Goal: Transaction & Acquisition: Purchase product/service

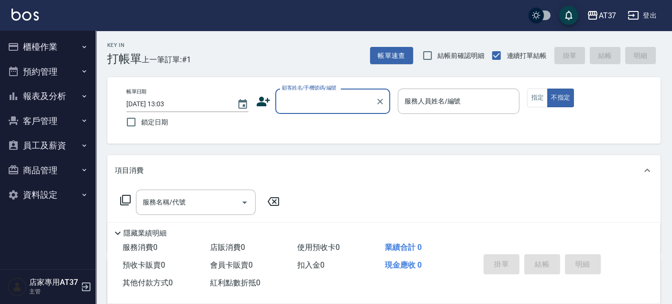
click at [39, 96] on button "報表及分析" at bounding box center [48, 96] width 88 height 25
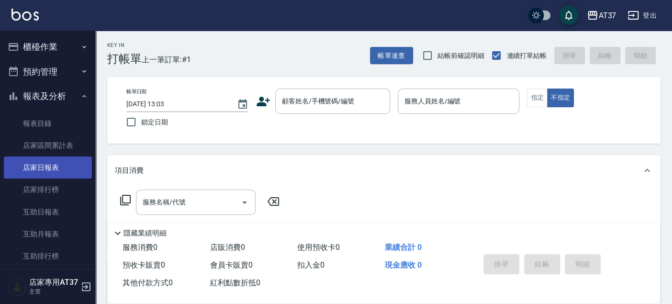
click at [39, 166] on link "店家日報表" at bounding box center [48, 168] width 88 height 22
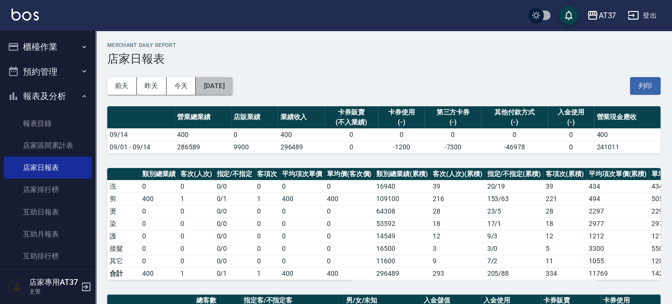
click at [232, 86] on button "[DATE]" at bounding box center [214, 86] width 36 height 18
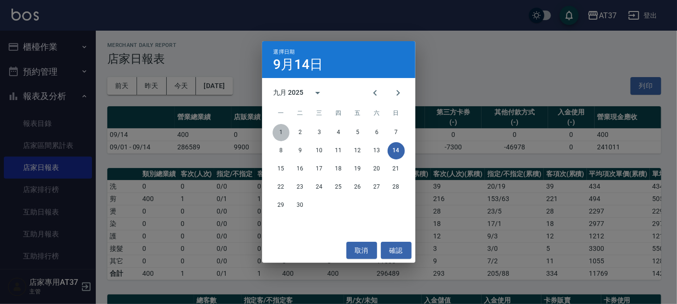
click at [285, 132] on button "1" at bounding box center [281, 132] width 17 height 17
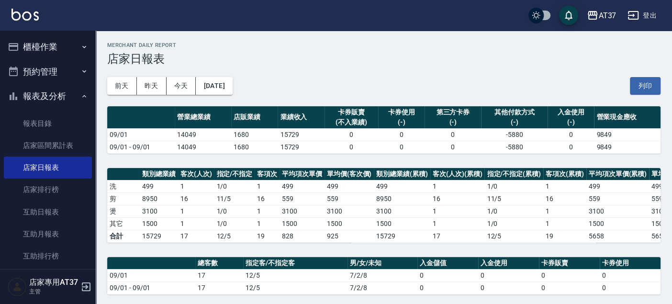
drag, startPoint x: 271, startPoint y: 102, endPoint x: 320, endPoint y: 57, distance: 66.8
click at [320, 57] on h3 "店家日報表" at bounding box center [384, 58] width 554 height 13
click at [211, 84] on button "2025/09/01" at bounding box center [214, 86] width 36 height 18
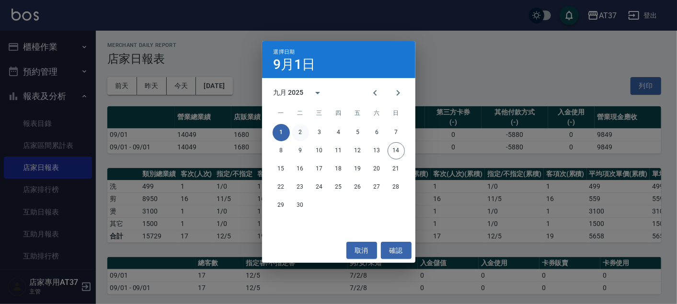
click at [298, 133] on button "2" at bounding box center [300, 132] width 17 height 17
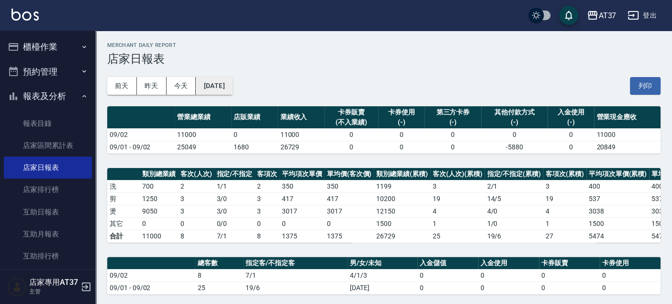
click at [232, 80] on button "2025/09/02" at bounding box center [214, 86] width 36 height 18
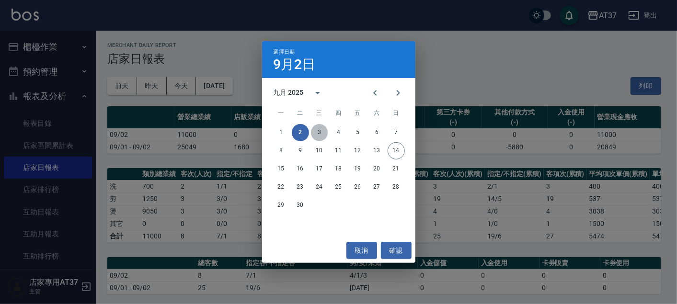
click at [320, 127] on button "3" at bounding box center [319, 132] width 17 height 17
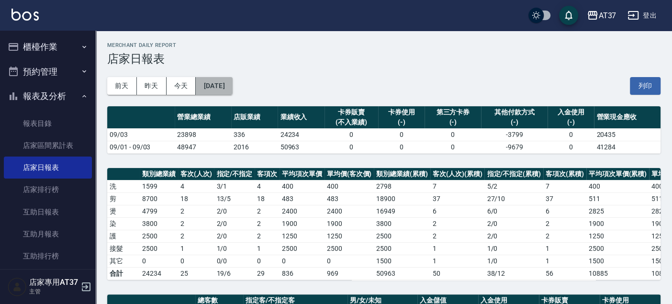
click at [215, 80] on button "2025/09/03" at bounding box center [214, 86] width 36 height 18
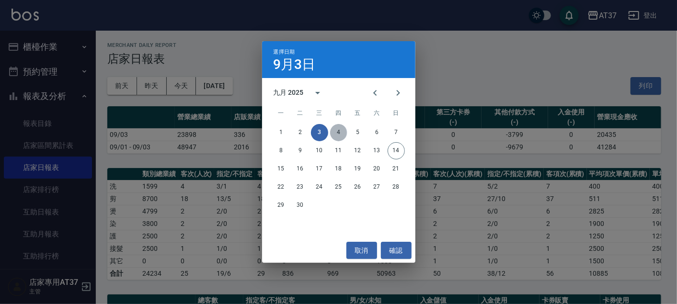
click at [333, 129] on button "4" at bounding box center [338, 132] width 17 height 17
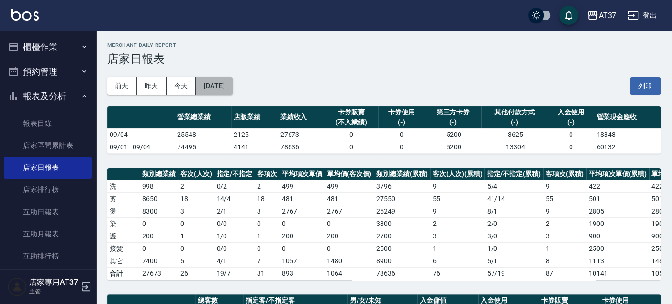
click at [232, 89] on button "2025/09/04" at bounding box center [214, 86] width 36 height 18
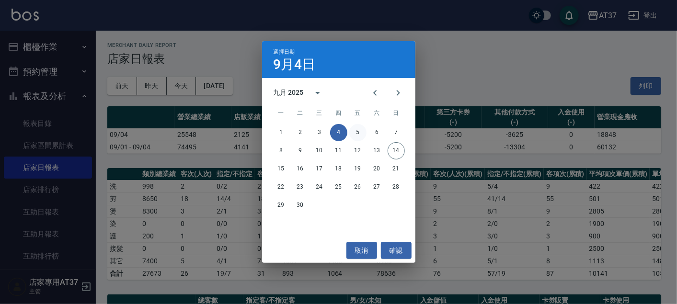
click at [353, 133] on button "5" at bounding box center [357, 132] width 17 height 17
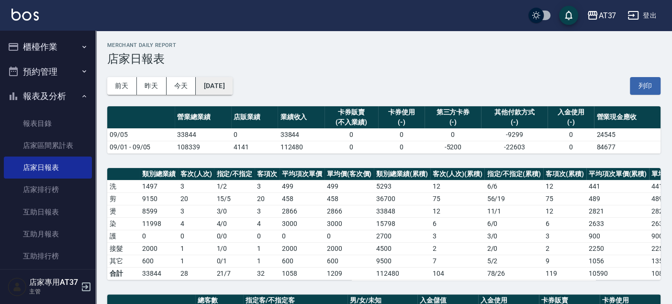
click at [225, 85] on button "2025/09/05" at bounding box center [214, 86] width 36 height 18
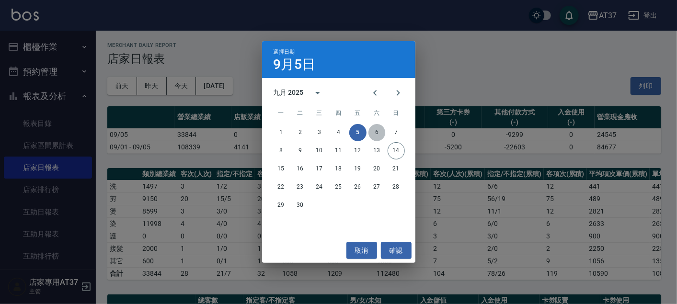
click at [371, 130] on button "6" at bounding box center [376, 132] width 17 height 17
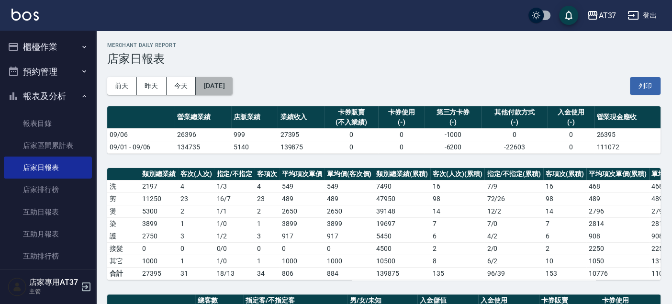
click at [206, 88] on button "2025/09/06" at bounding box center [214, 86] width 36 height 18
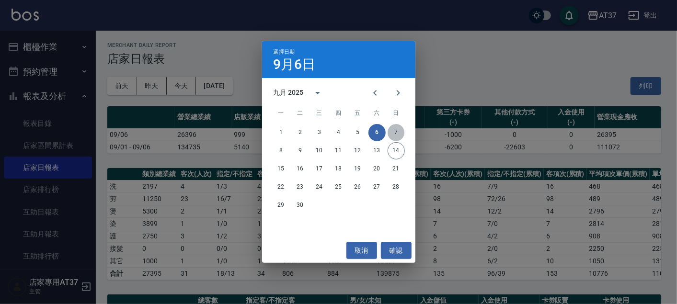
click at [398, 130] on button "7" at bounding box center [395, 132] width 17 height 17
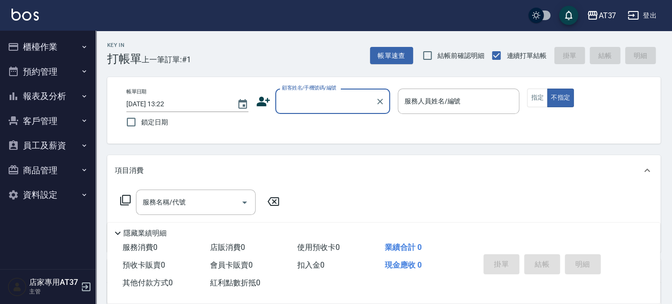
click at [56, 46] on button "櫃檯作業" at bounding box center [48, 46] width 88 height 25
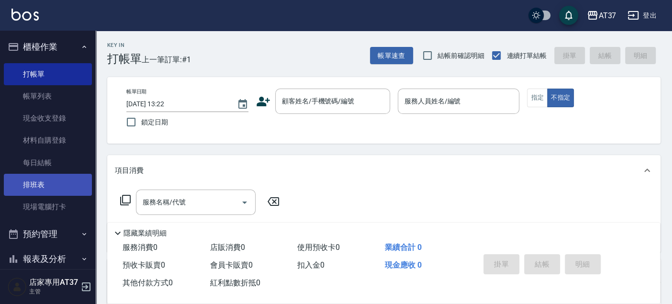
click at [50, 183] on link "排班表" at bounding box center [48, 185] width 88 height 22
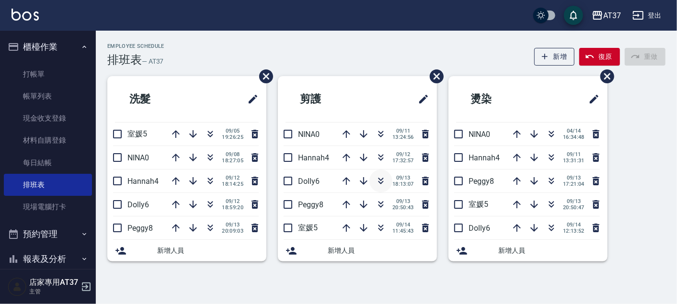
click at [380, 178] on icon "button" at bounding box center [380, 180] width 11 height 11
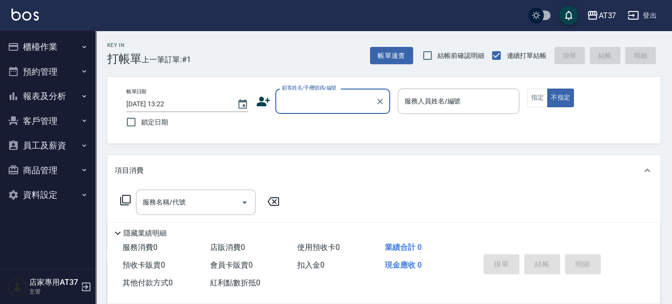
click at [353, 101] on input "顧客姓名/手機號碼/編號" at bounding box center [326, 101] width 92 height 17
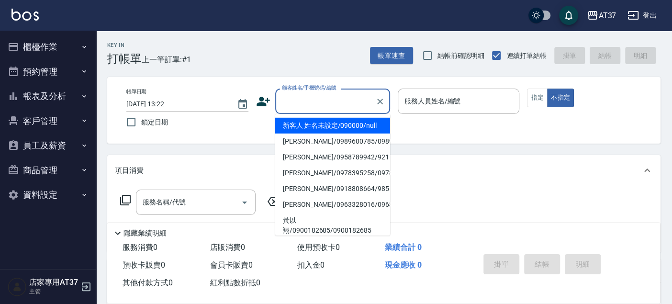
click at [349, 132] on li "新客人 姓名未設定/090000/null" at bounding box center [332, 126] width 115 height 16
type input "新客人 姓名未設定/090000/null"
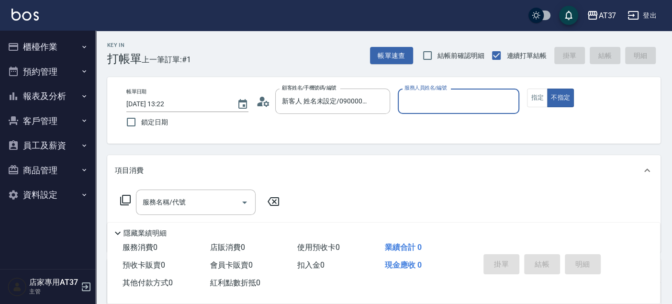
drag, startPoint x: 428, startPoint y: 91, endPoint x: 428, endPoint y: 106, distance: 14.4
click at [428, 93] on div "服務人員姓名/編號" at bounding box center [459, 101] width 122 height 25
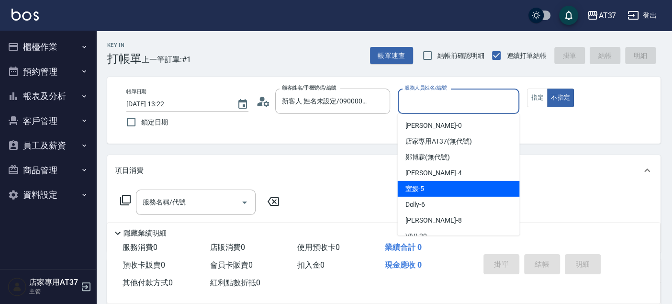
click at [442, 191] on div "室媛 -5" at bounding box center [459, 189] width 122 height 16
type input "室媛-5"
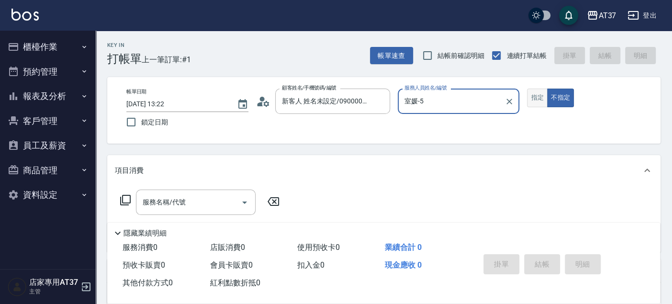
click at [528, 94] on button "指定" at bounding box center [537, 98] width 21 height 19
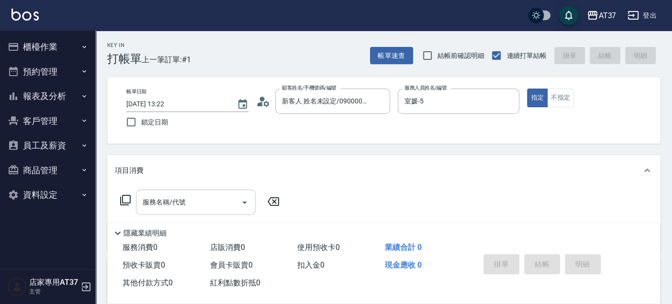
click at [203, 195] on input "服務名稱/代號" at bounding box center [188, 202] width 97 height 17
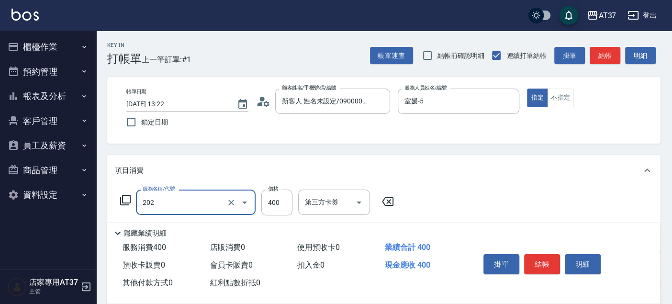
type input "A級單剪(202)"
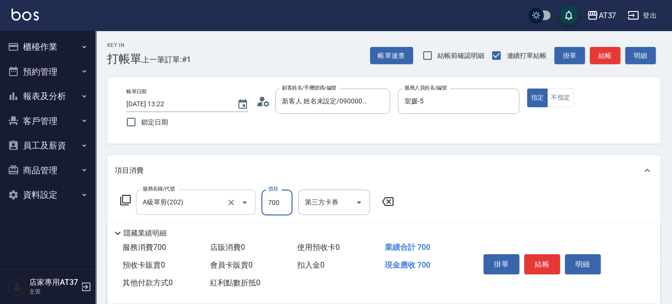
type input "700"
click at [599, 60] on button "結帳" at bounding box center [605, 56] width 31 height 18
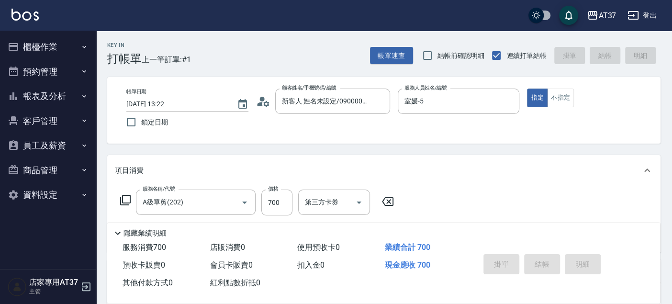
type input "[DATE] 13:32"
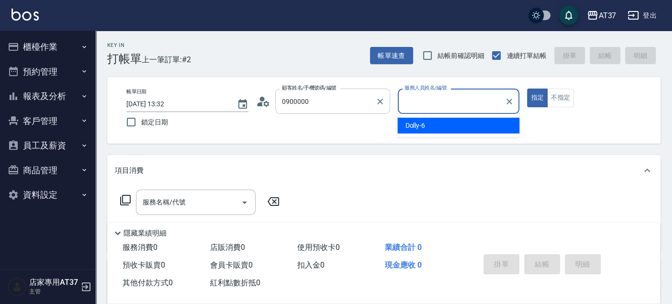
type input "新客人 姓名未設定/0900000/null"
type input "6"
type button "true"
type input "Dolly-6"
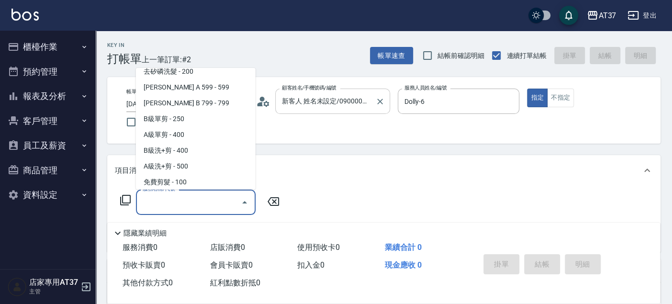
scroll to position [224, 0]
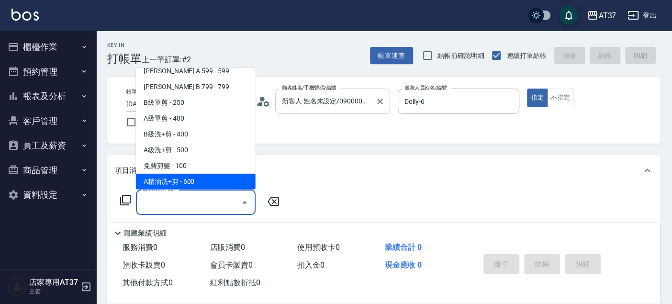
type input "A精油洗+剪(206)"
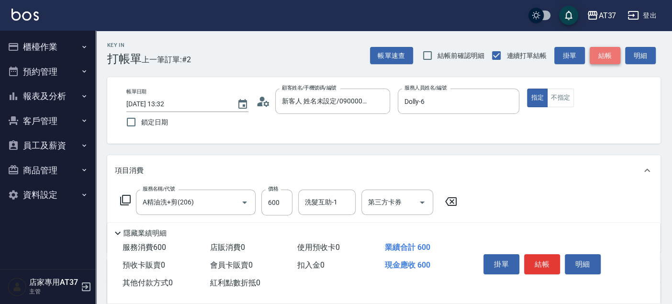
click at [609, 54] on button "結帳" at bounding box center [605, 56] width 31 height 18
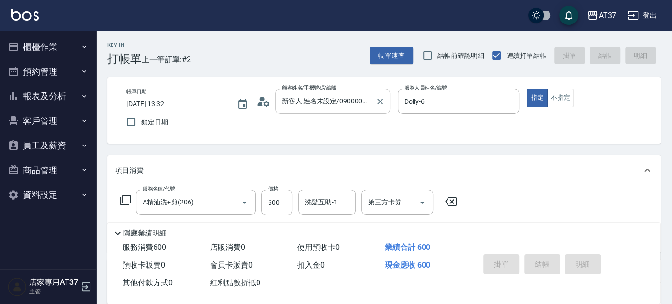
type input "[DATE] 13:40"
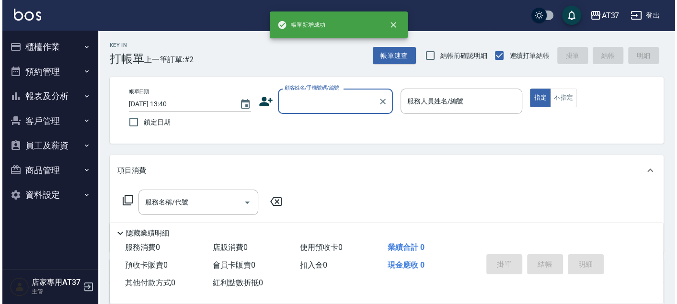
scroll to position [0, 0]
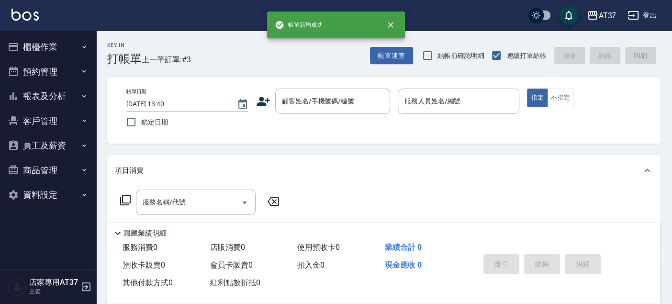
click at [264, 103] on icon at bounding box center [263, 102] width 13 height 10
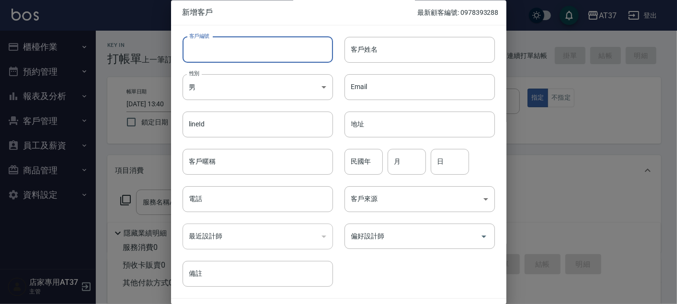
click at [276, 45] on input "客戶編號" at bounding box center [257, 50] width 150 height 26
type input "9"
drag, startPoint x: 276, startPoint y: 45, endPoint x: 179, endPoint y: 51, distance: 96.9
click at [179, 51] on div "客戶編號 0910953834 ​ 客戶編號" at bounding box center [252, 43] width 162 height 37
type input "0910953834"
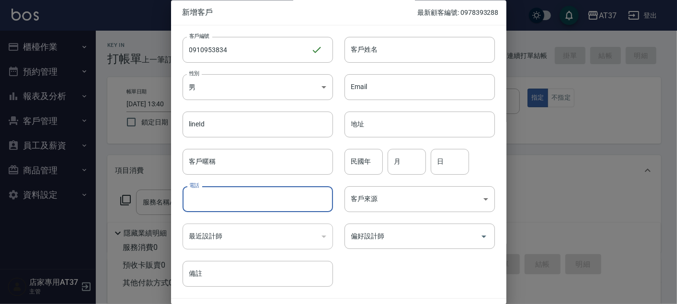
paste input "0910953834"
type input "0910953834"
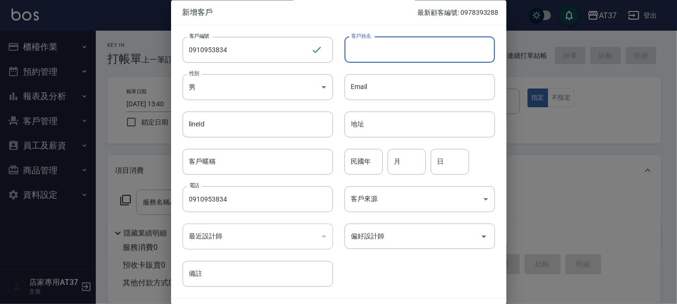
click at [430, 49] on input "客戶姓名" at bounding box center [419, 50] width 150 height 26
type input "[PERSON_NAME]"
click at [374, 157] on input "民國年" at bounding box center [363, 162] width 38 height 26
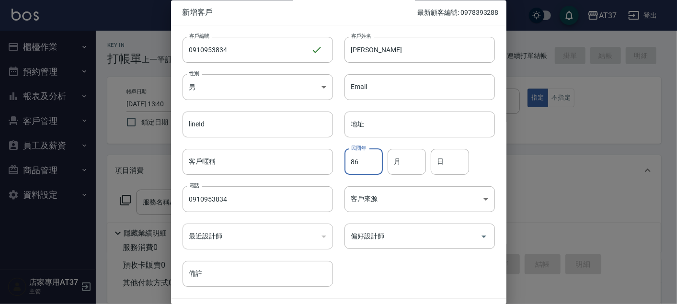
type input "86"
type input "1"
type input "8"
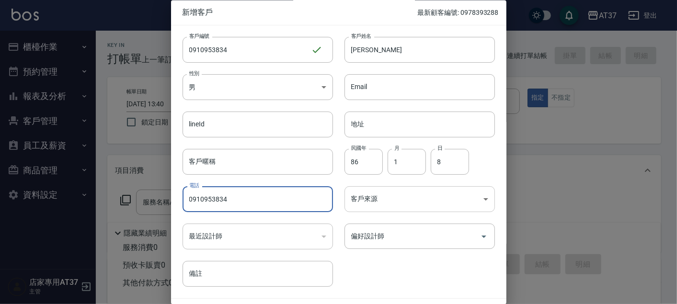
click at [380, 189] on body "AT37 登出 櫃檯作業 打帳單 帳單列表 現金收支登錄 材料自購登錄 每日結帳 排班表 現場電腦打卡 預約管理 預約管理 單日預約紀錄 單週預約紀錄 報表及…" at bounding box center [338, 232] width 677 height 465
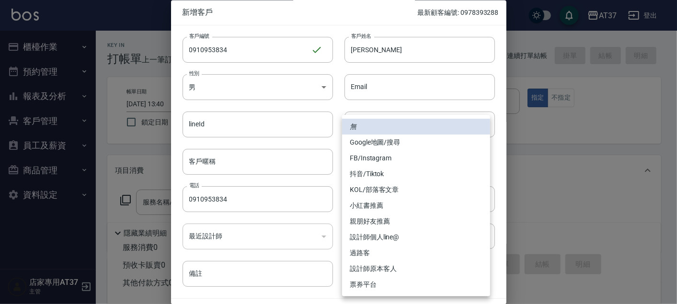
click at [377, 157] on li "FB/Instagram" at bounding box center [416, 158] width 148 height 16
type input "FB/Instagram"
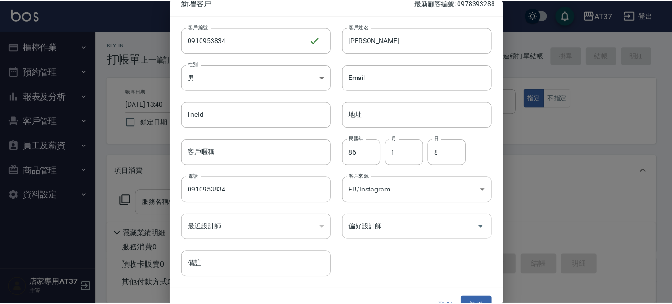
scroll to position [27, 0]
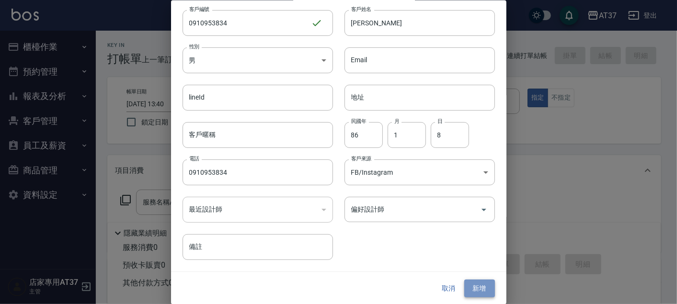
click at [478, 290] on button "新增" at bounding box center [479, 289] width 31 height 18
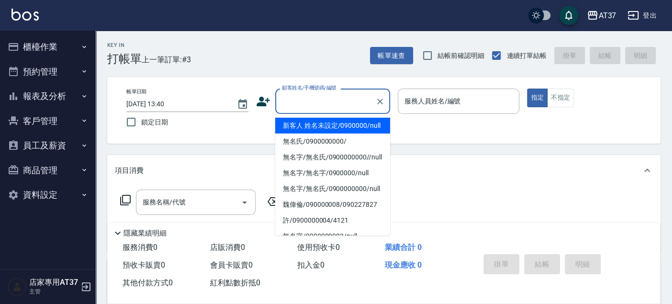
paste input "0910953834"
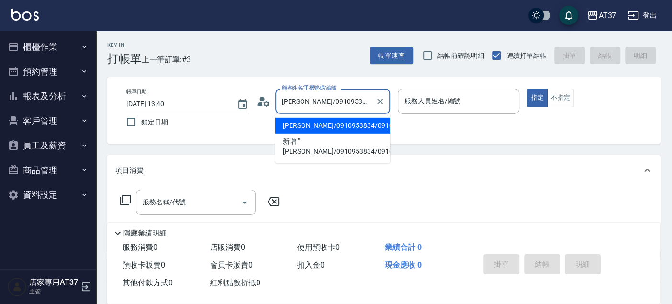
click at [336, 134] on li "[PERSON_NAME]/0910953834/0910953834" at bounding box center [332, 126] width 115 height 16
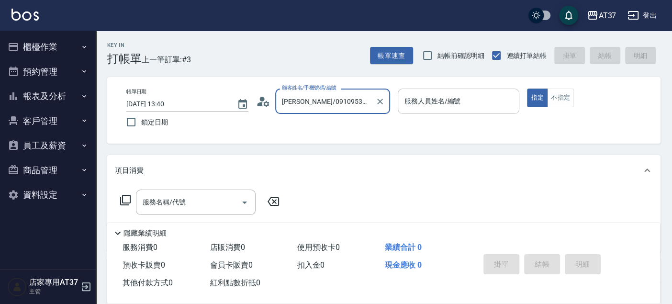
type input "[PERSON_NAME]/0910953834/0910953834"
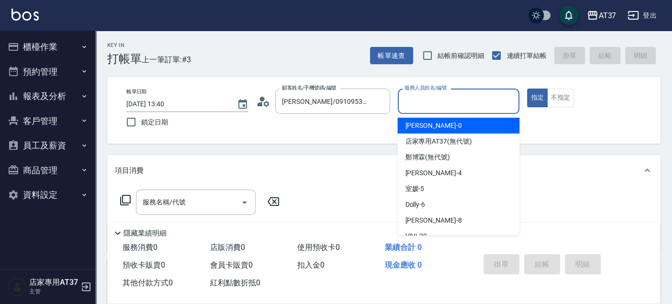
click at [452, 104] on div "服務人員姓名/編號 服務人員姓名/編號" at bounding box center [459, 101] width 122 height 25
type input "Dolly-6"
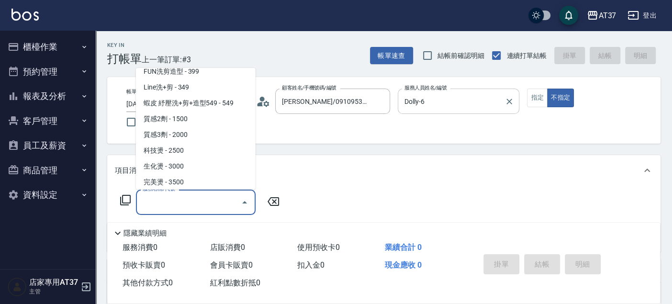
scroll to position [398, 0]
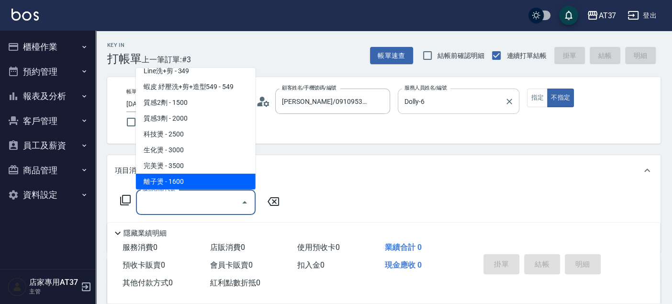
type input "離子燙(306)"
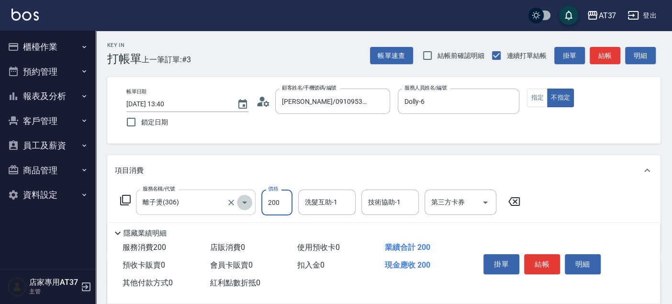
click at [245, 200] on icon "Open" at bounding box center [244, 202] width 11 height 11
type input "200"
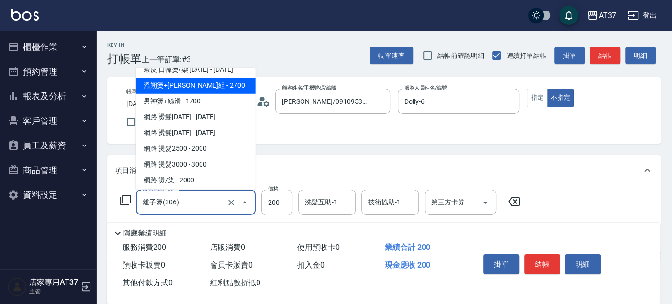
scroll to position [824, 0]
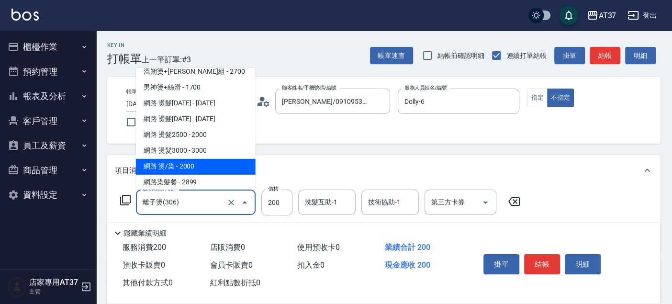
click at [212, 167] on span "網路 燙/染 - 2000" at bounding box center [196, 167] width 120 height 16
type input "網路 燙/染(335)"
type input "2000"
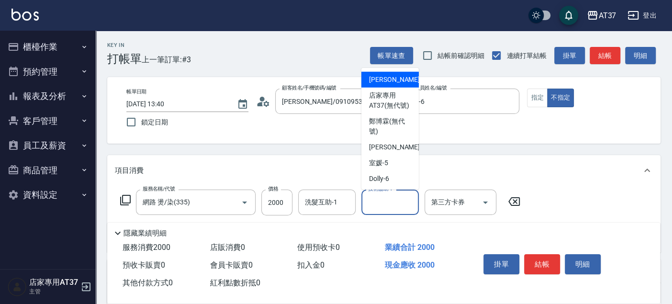
click at [389, 207] on input "技術協助-1" at bounding box center [390, 202] width 49 height 17
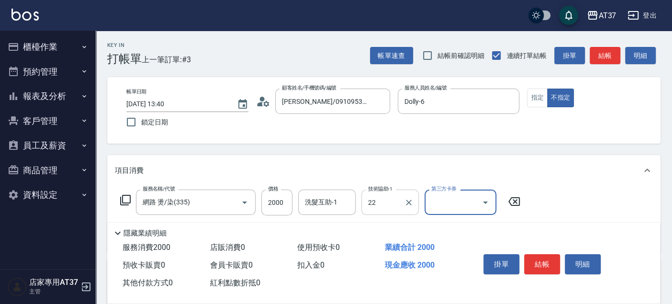
type input "威廉-22"
click at [609, 58] on button "結帳" at bounding box center [605, 56] width 31 height 18
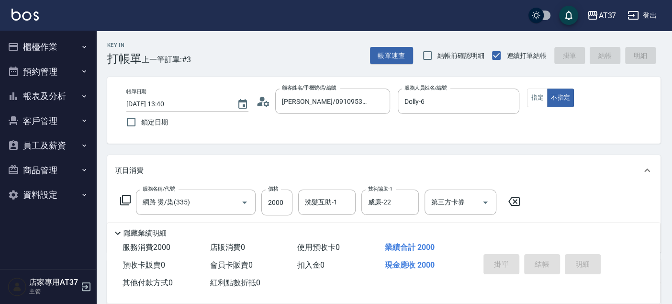
type input "[DATE] 13:46"
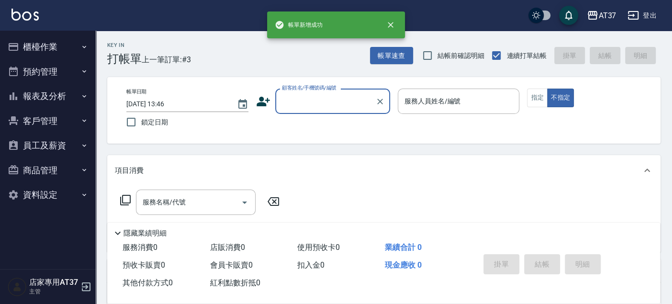
scroll to position [0, 0]
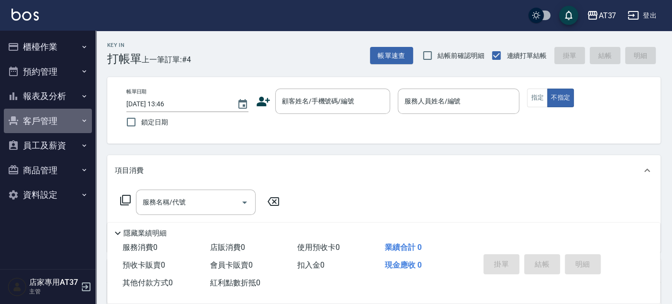
click at [44, 119] on button "客戶管理" at bounding box center [48, 121] width 88 height 25
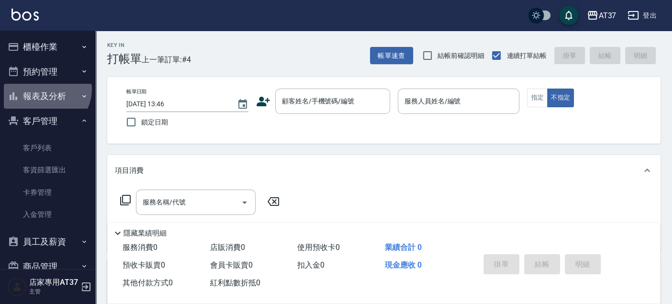
click at [45, 89] on button "報表及分析" at bounding box center [48, 96] width 88 height 25
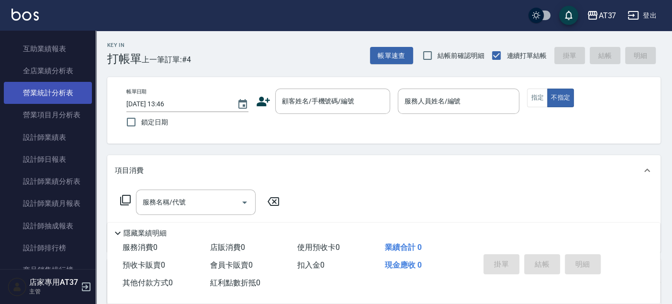
scroll to position [319, 0]
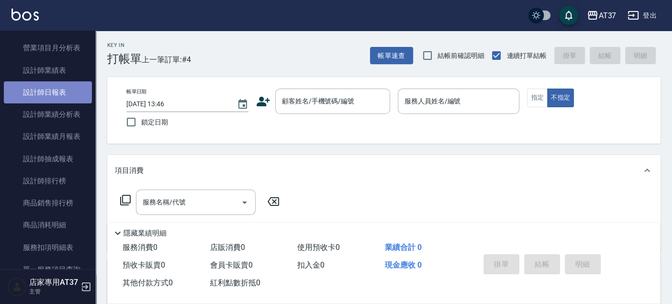
click at [65, 87] on link "設計師日報表" at bounding box center [48, 92] width 88 height 22
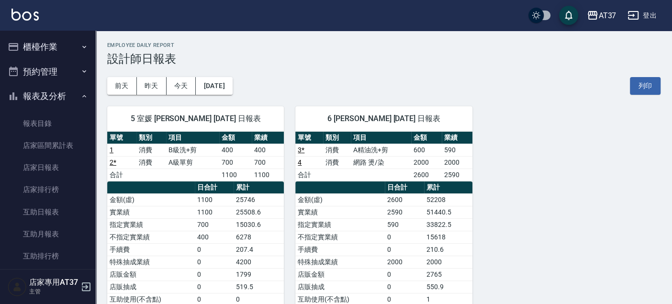
click at [54, 45] on button "櫃檯作業" at bounding box center [48, 46] width 88 height 25
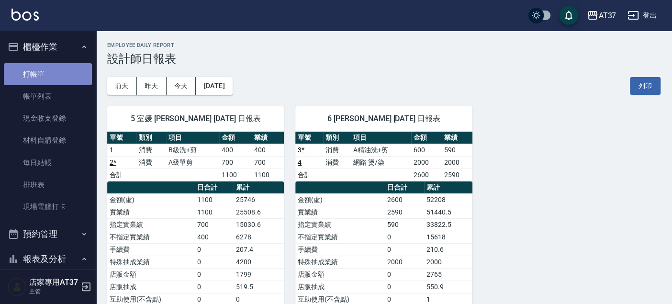
click at [54, 72] on link "打帳單" at bounding box center [48, 74] width 88 height 22
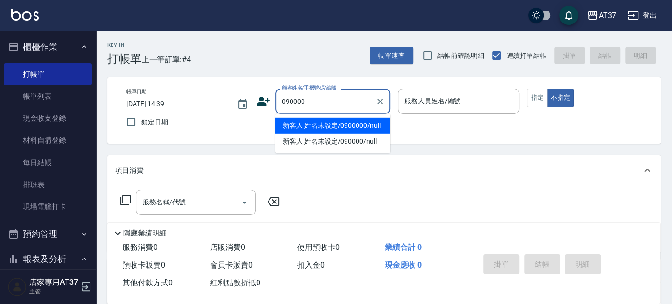
type input "新客人 姓名未設定/0900000/null"
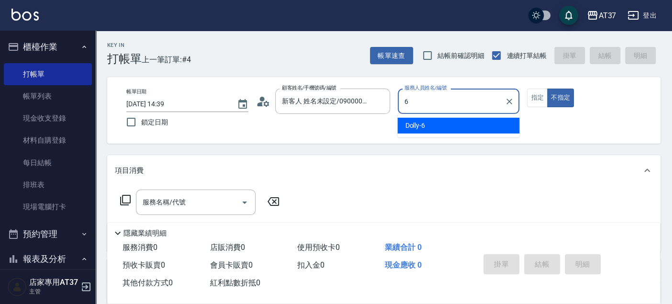
type input "Dolly-6"
type button "false"
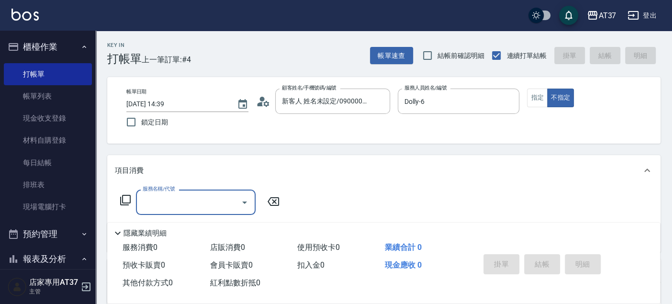
type input "新客人 姓名未設定/090000/null"
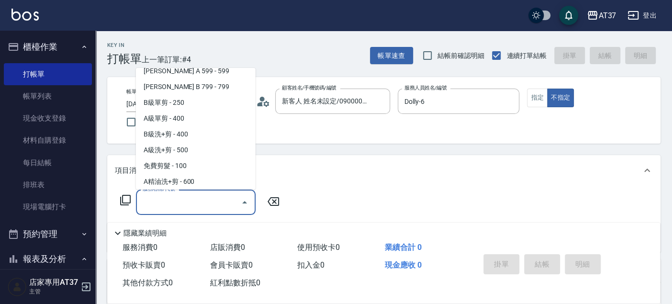
scroll to position [239, 0]
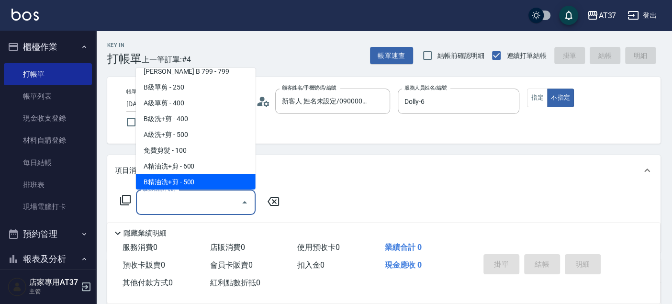
type input "B精油洗+剪(207)"
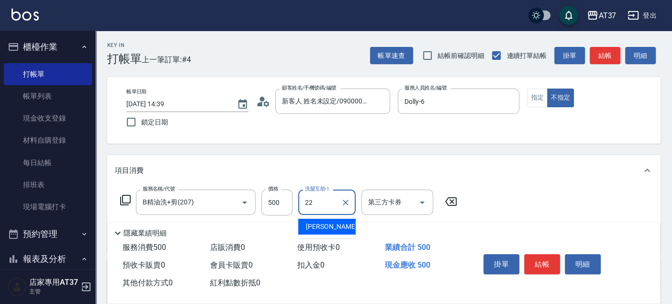
type input "威廉-22"
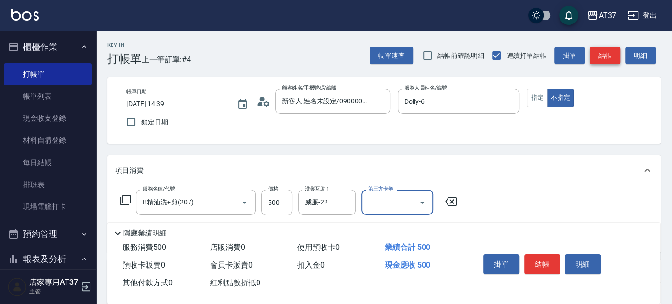
click at [610, 56] on button "結帳" at bounding box center [605, 56] width 31 height 18
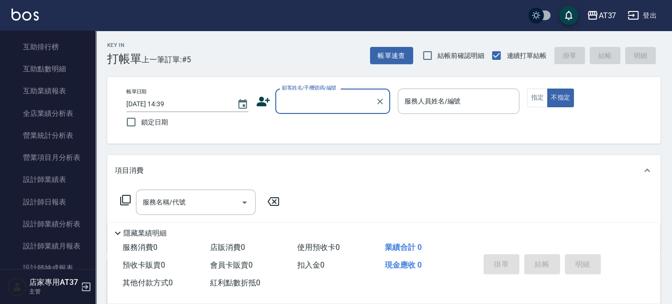
scroll to position [425, 0]
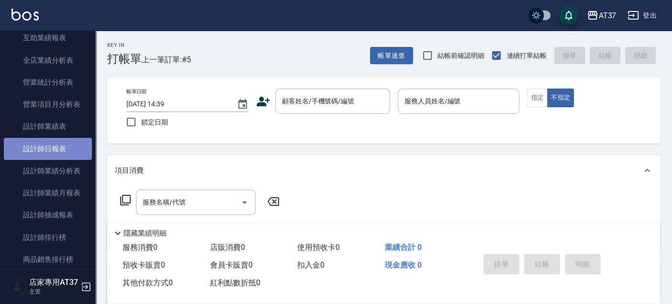
click at [52, 152] on link "設計師日報表" at bounding box center [48, 149] width 88 height 22
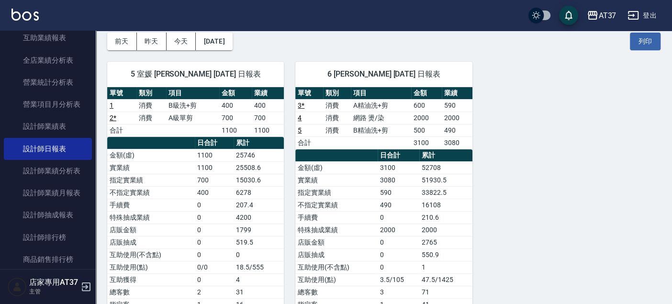
scroll to position [14, 0]
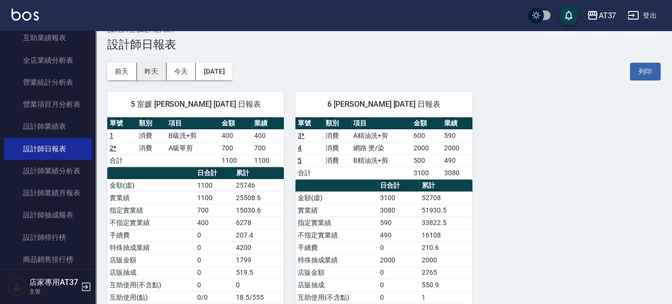
click at [155, 67] on button "昨天" at bounding box center [152, 72] width 30 height 18
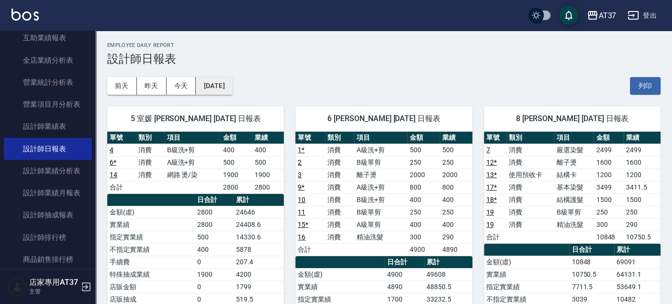
click at [204, 85] on button "[DATE]" at bounding box center [214, 86] width 36 height 18
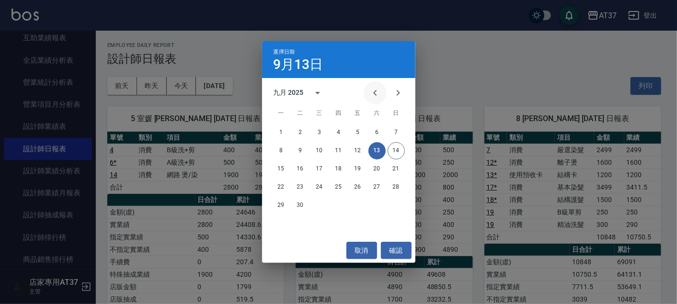
click at [383, 92] on button "Previous month" at bounding box center [375, 92] width 23 height 23
click at [319, 171] on button "13" at bounding box center [319, 168] width 17 height 17
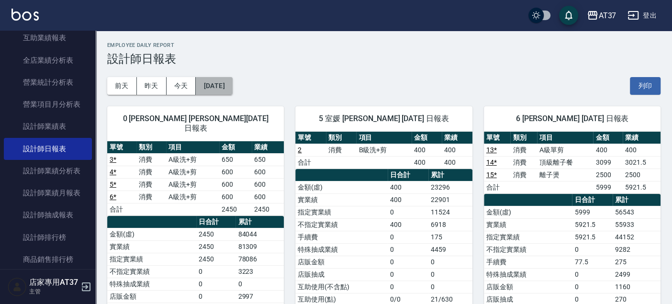
click at [232, 85] on button "[DATE]" at bounding box center [214, 86] width 36 height 18
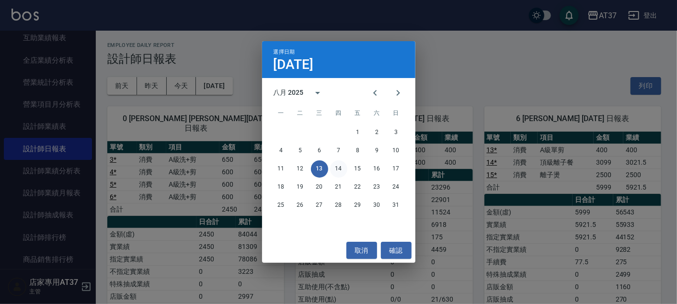
click at [336, 166] on button "14" at bounding box center [338, 168] width 17 height 17
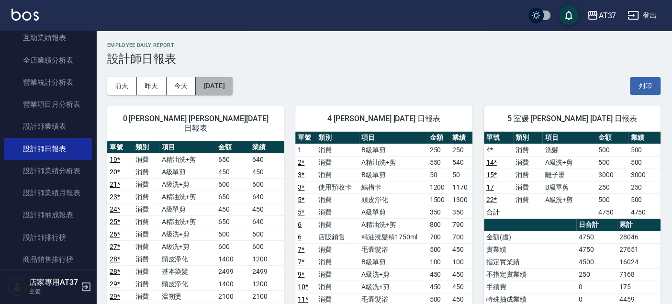
click at [232, 83] on button "[DATE]" at bounding box center [214, 86] width 36 height 18
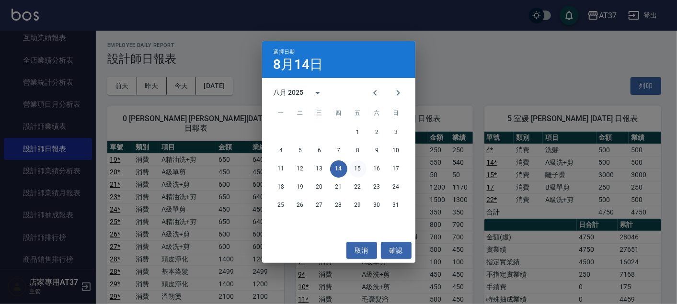
click at [357, 167] on button "15" at bounding box center [357, 168] width 17 height 17
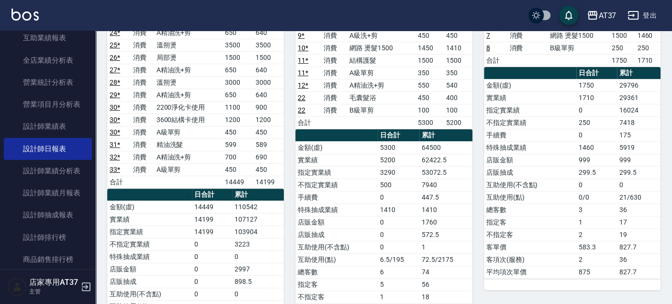
scroll to position [53, 0]
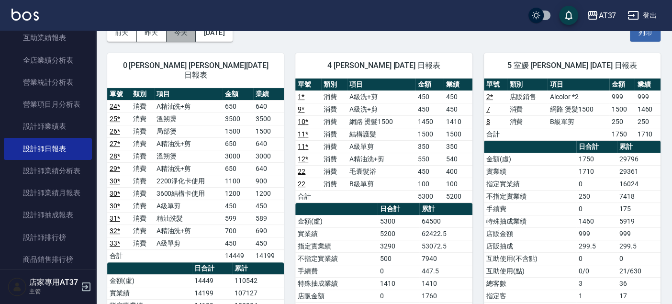
click at [191, 34] on button "今天" at bounding box center [182, 33] width 30 height 18
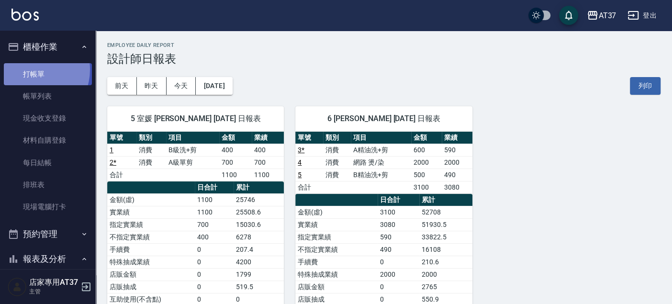
click at [31, 69] on link "打帳單" at bounding box center [48, 74] width 88 height 22
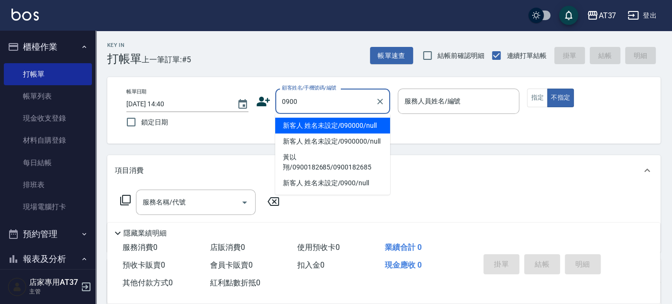
type input "新客人 姓名未設定/090000/null"
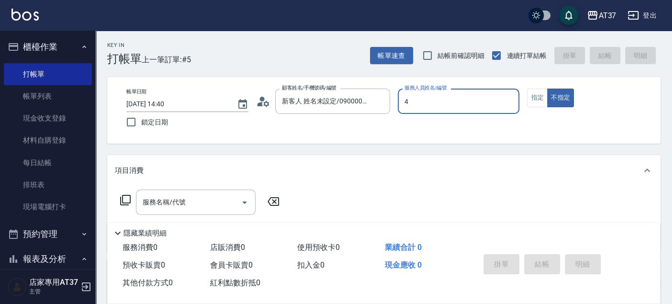
type input "[PERSON_NAME]-4"
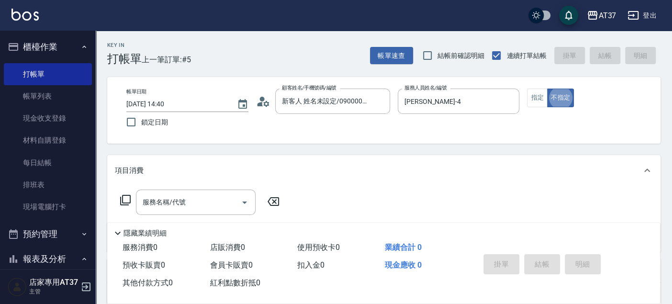
type button "false"
type input "新客人 姓名未設定/0900/null"
click at [543, 96] on button "指定" at bounding box center [537, 98] width 21 height 19
click at [566, 95] on button "不指定" at bounding box center [560, 98] width 27 height 19
click at [161, 206] on div "服務名稱/代號 服務名稱/代號" at bounding box center [196, 202] width 120 height 25
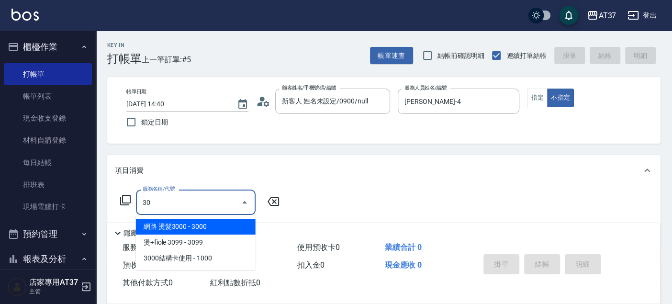
type input "3"
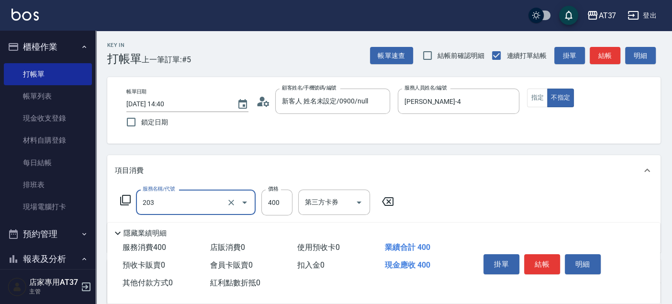
type input "B級洗+剪(203)"
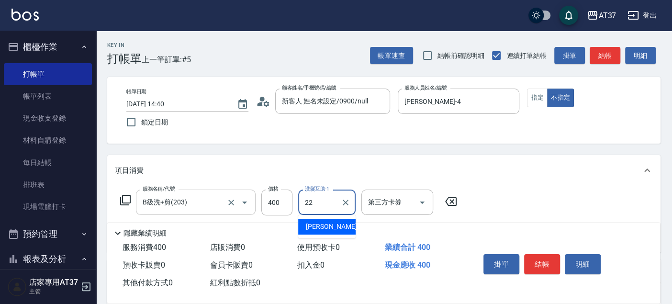
type input "威廉-22"
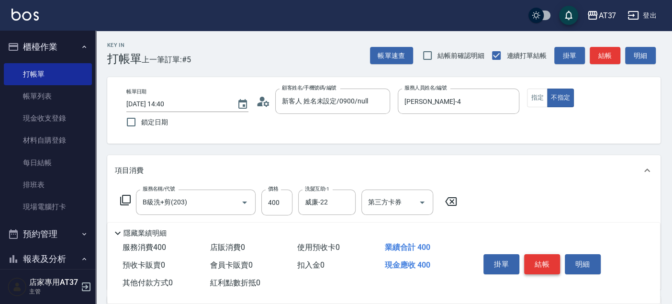
click at [549, 259] on button "結帳" at bounding box center [542, 264] width 36 height 20
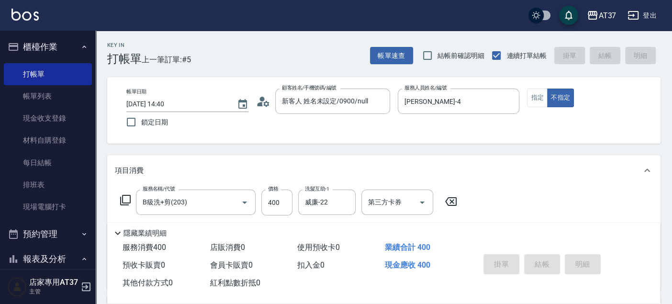
type input "[DATE] 14:54"
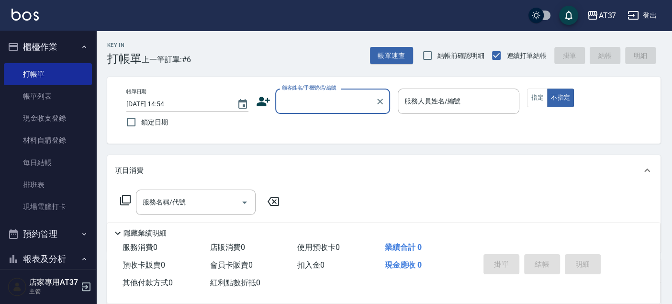
click at [301, 105] on input "顧客姓名/手機號碼/編號" at bounding box center [326, 101] width 92 height 17
click at [302, 121] on li "[PERSON_NAME]/0933027841/H517" at bounding box center [332, 126] width 115 height 16
type input "[PERSON_NAME]/0933027841/H517"
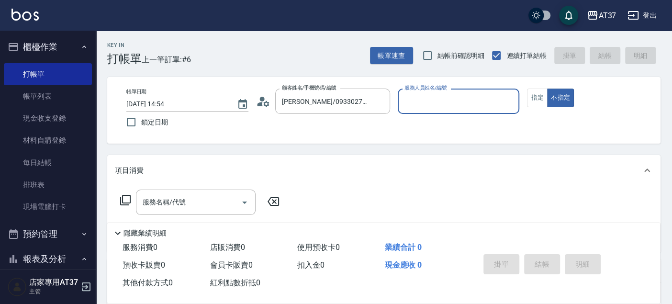
type input "[PERSON_NAME]-4"
click at [533, 104] on button "指定" at bounding box center [537, 98] width 21 height 19
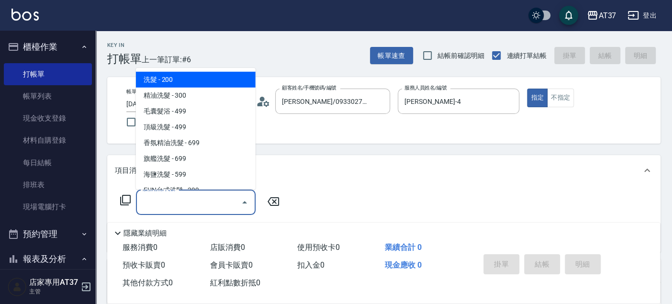
click at [182, 195] on input "服務名稱/代號" at bounding box center [188, 202] width 97 height 17
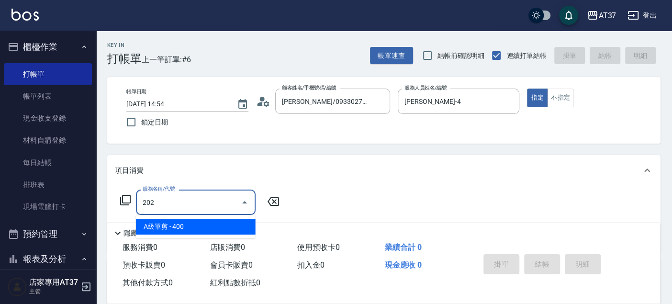
type input "A級單剪(202)"
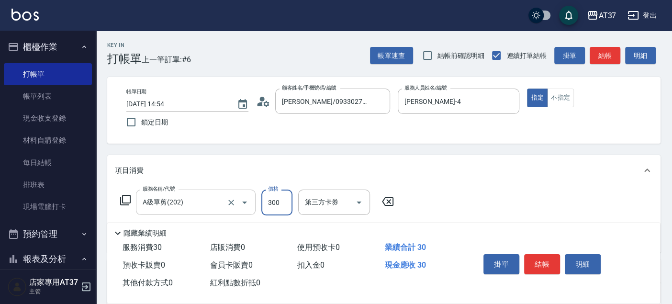
type input "300"
click at [550, 261] on button "結帳" at bounding box center [542, 264] width 36 height 20
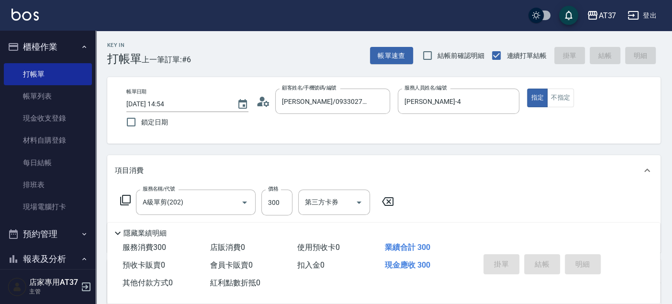
type input "[DATE] 15:31"
